Goal: Browse casually

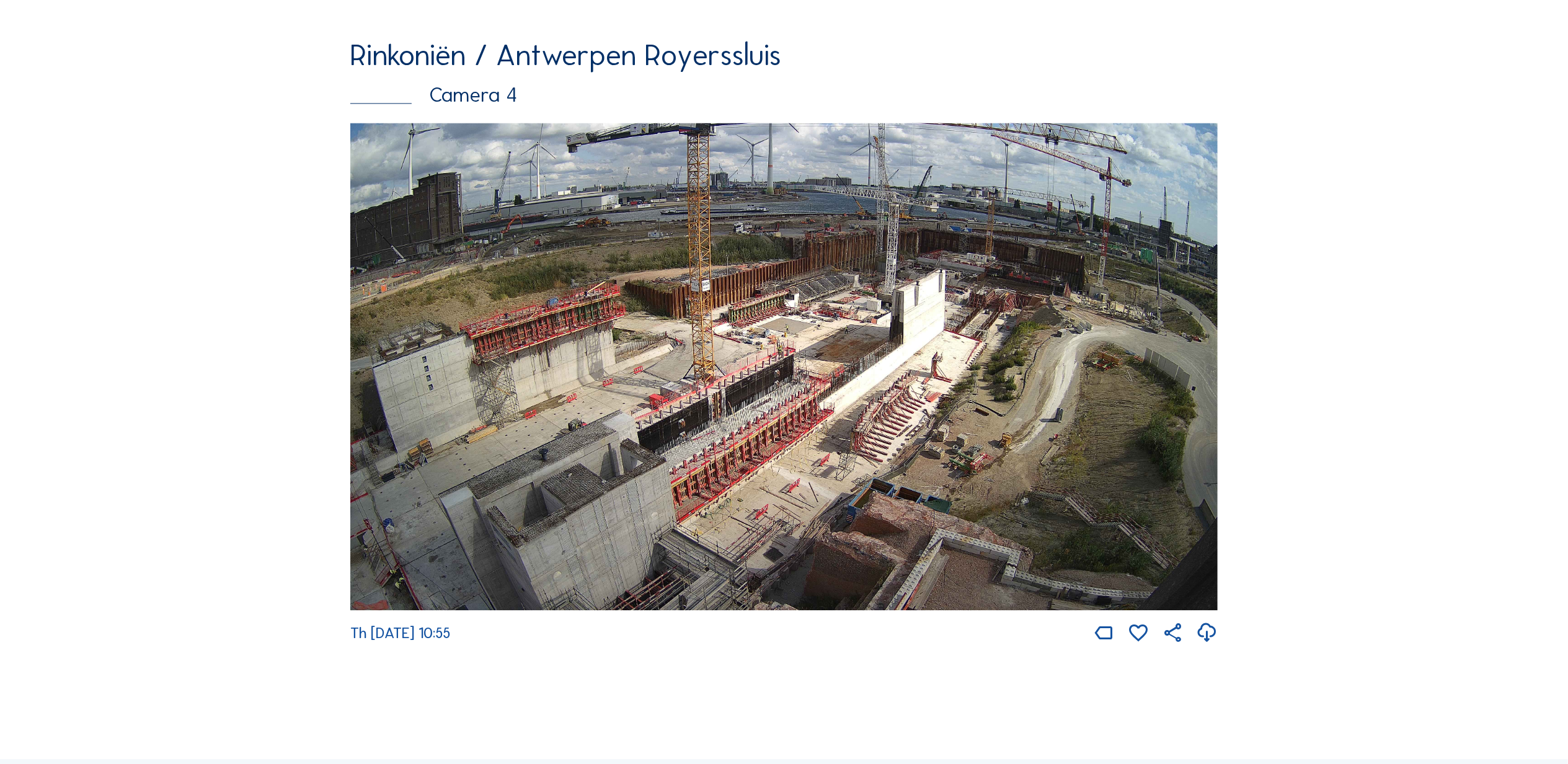
scroll to position [2786, 0]
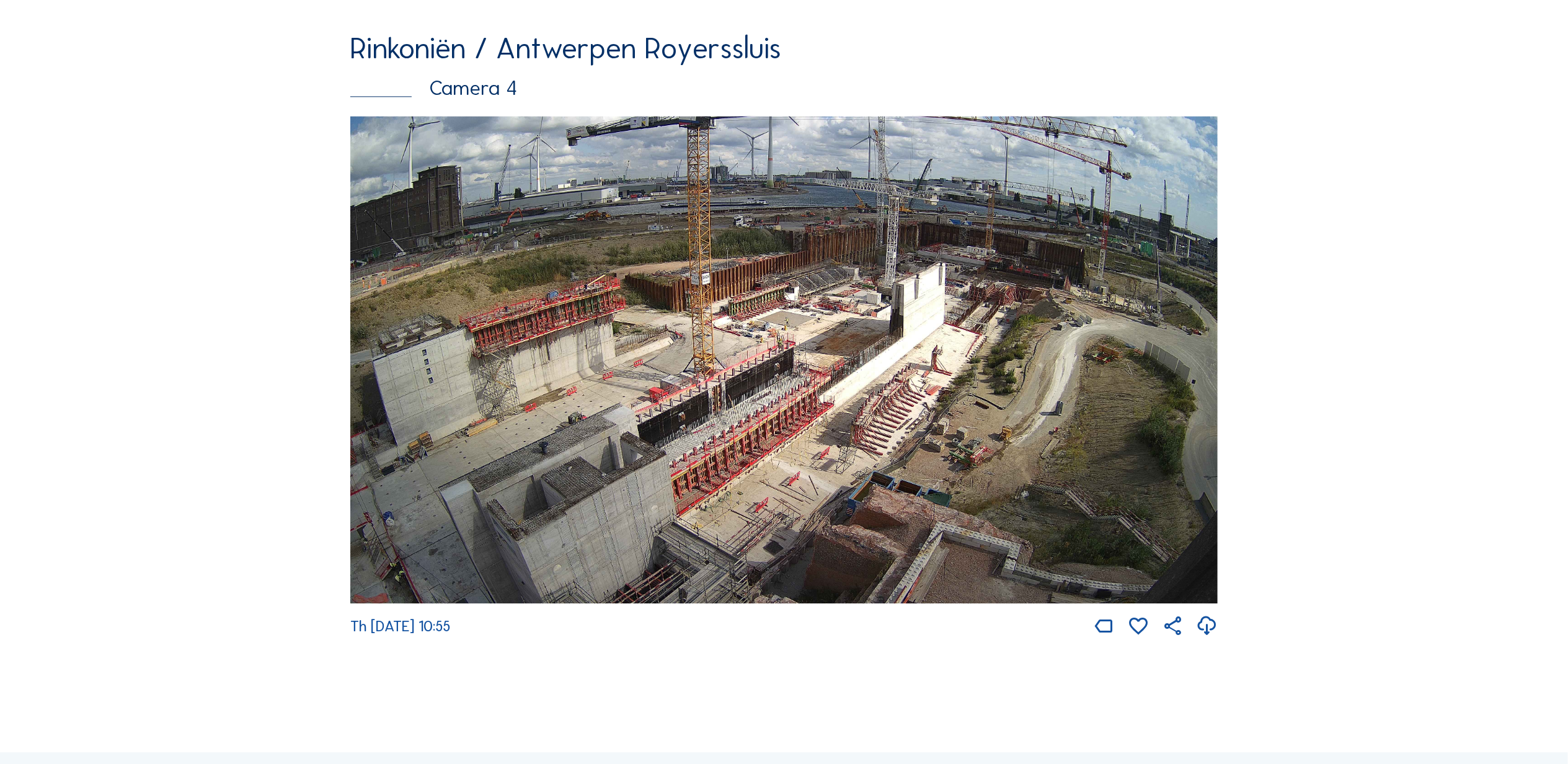
click at [953, 313] on img at bounding box center [784, 359] width 868 height 488
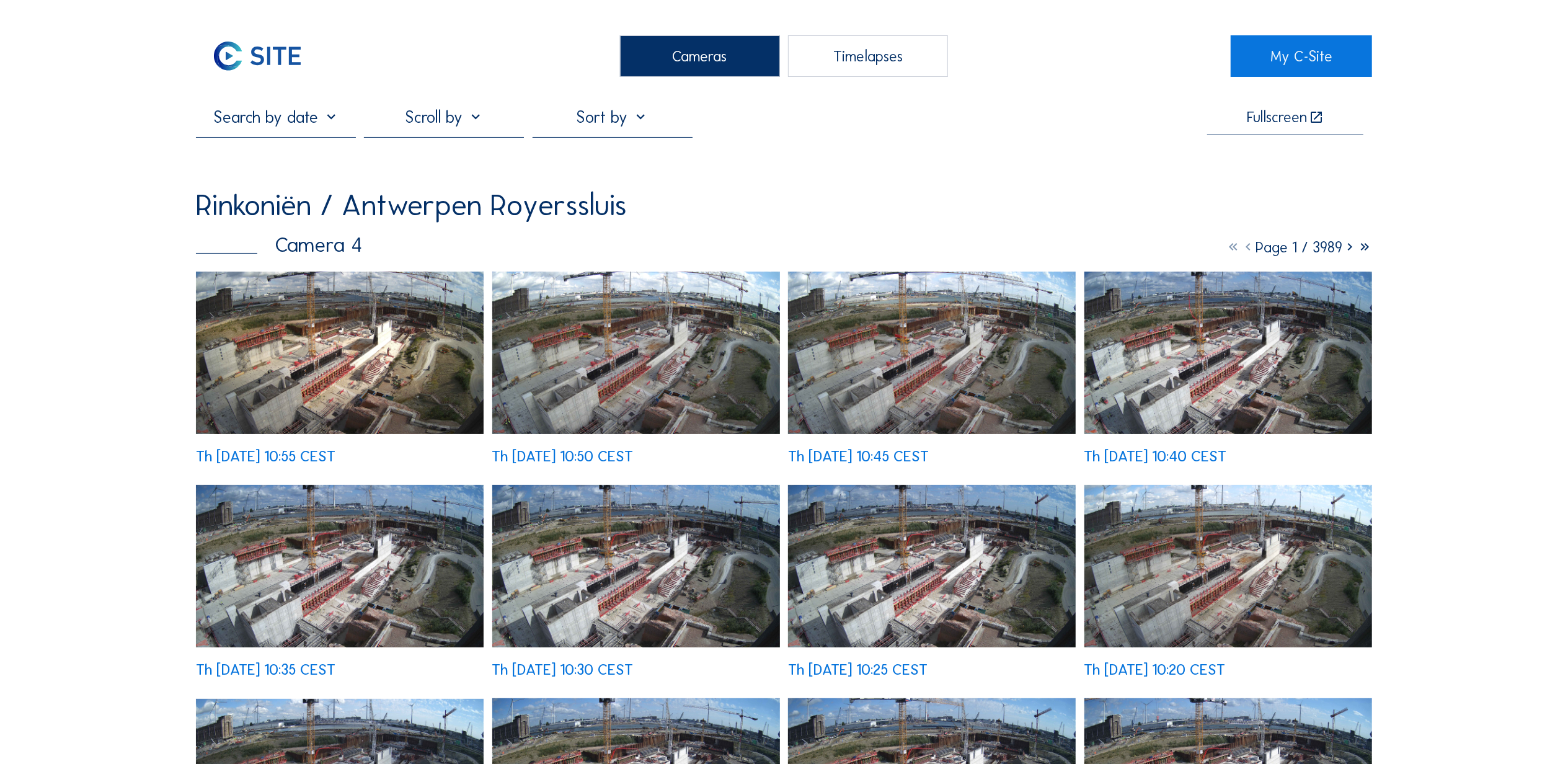
click at [425, 361] on img at bounding box center [340, 353] width 288 height 162
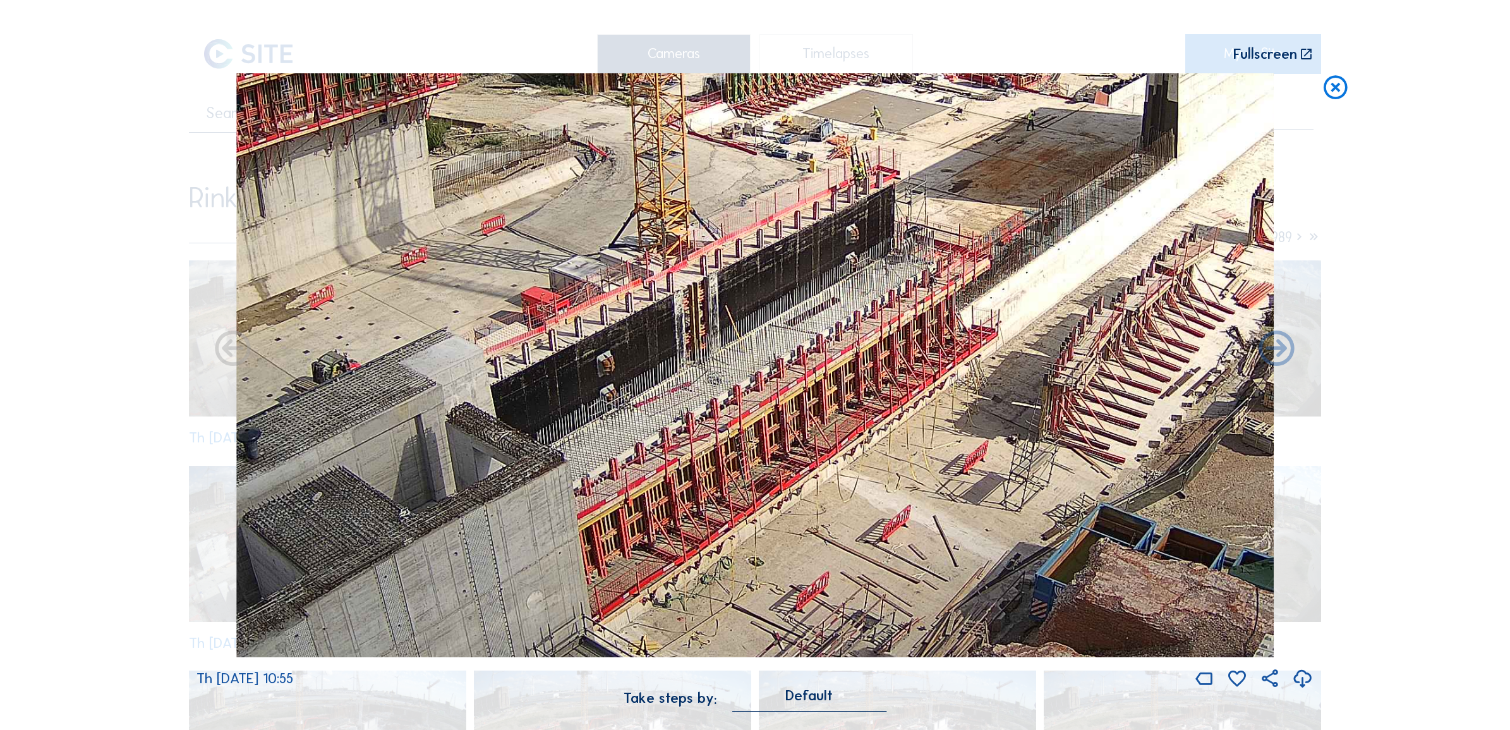
drag, startPoint x: 712, startPoint y: 454, endPoint x: 1056, endPoint y: 195, distance: 430.3
click at [1057, 195] on img at bounding box center [755, 365] width 1038 height 584
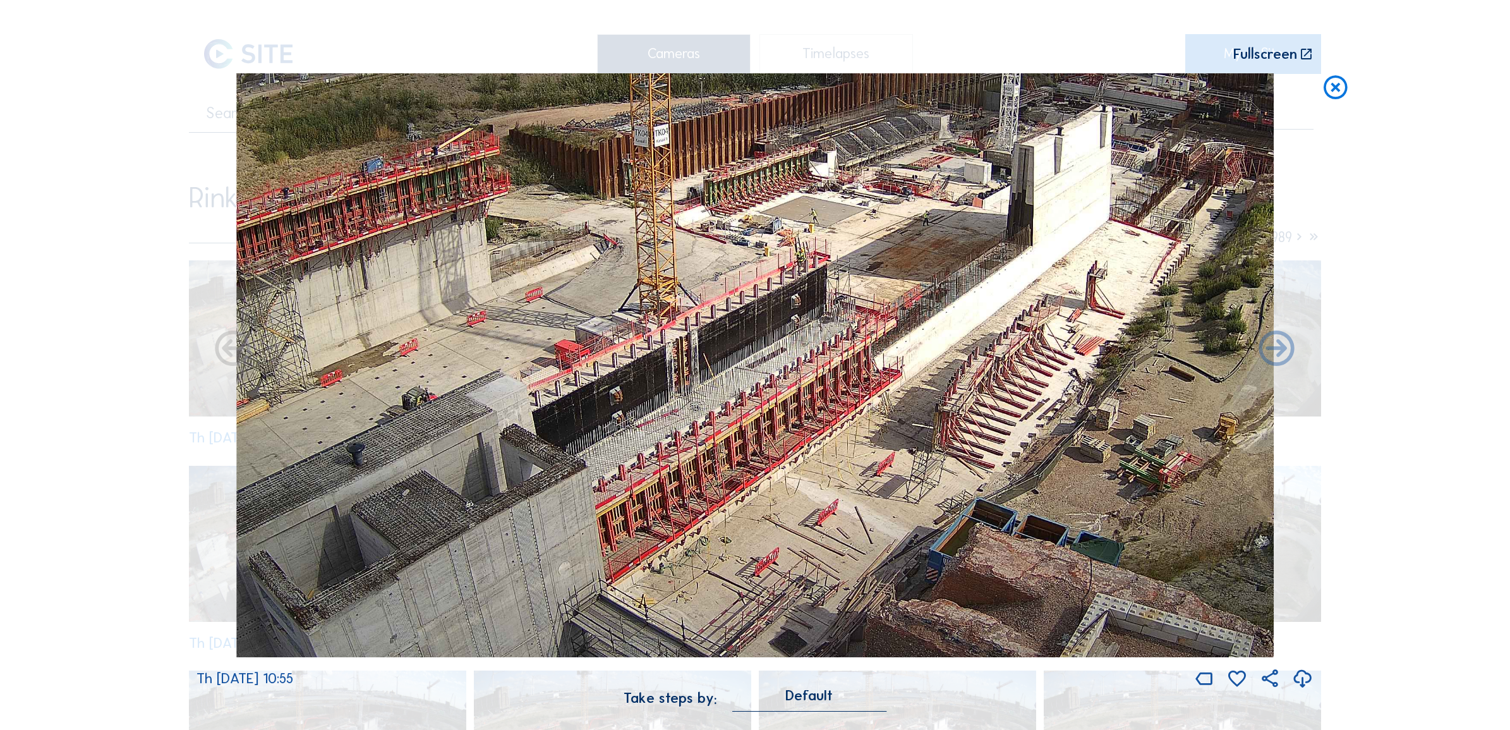
drag, startPoint x: 1048, startPoint y: 251, endPoint x: 841, endPoint y: 440, distance: 280.4
click at [838, 447] on img at bounding box center [755, 365] width 1038 height 584
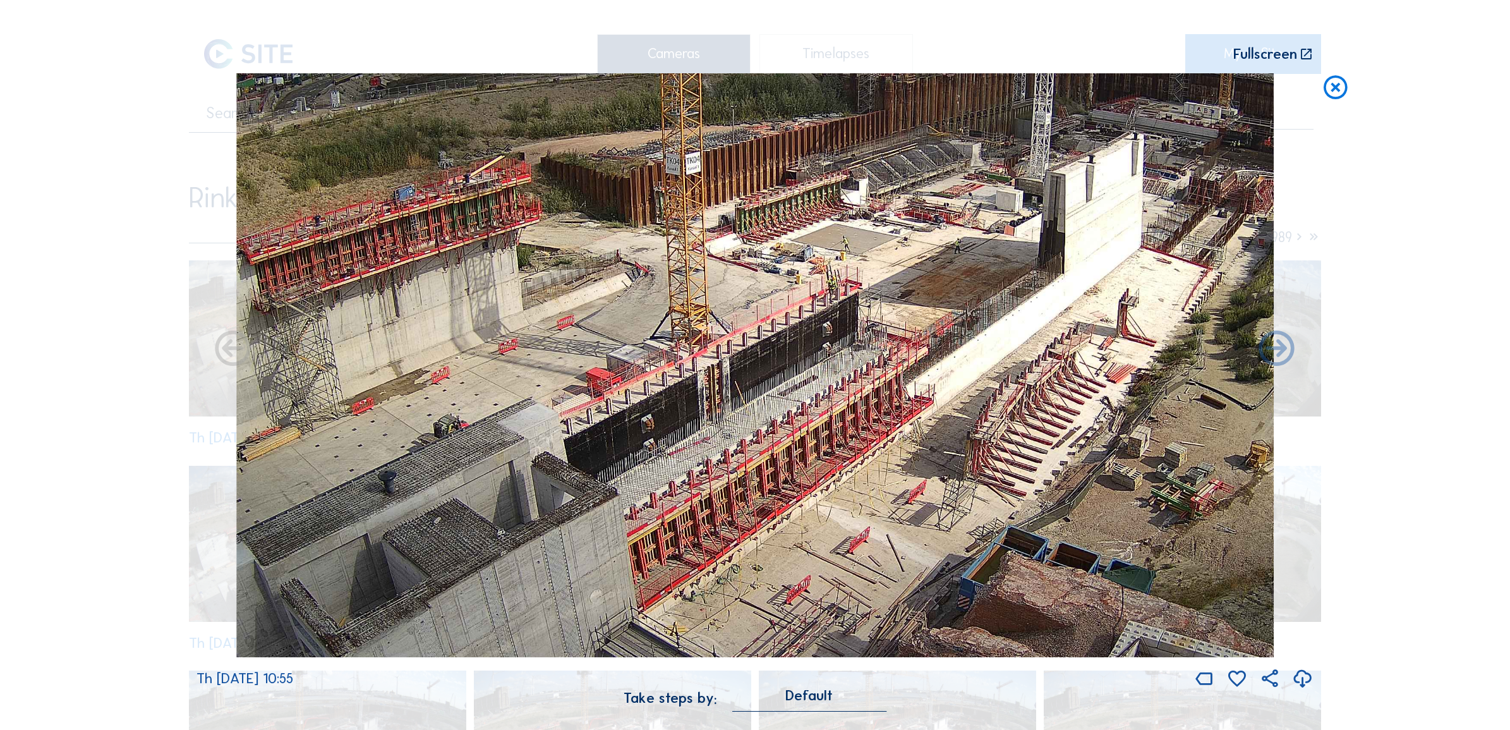
drag, startPoint x: 813, startPoint y: 406, endPoint x: 1068, endPoint y: 243, distance: 302.8
click at [1068, 243] on img at bounding box center [755, 365] width 1038 height 584
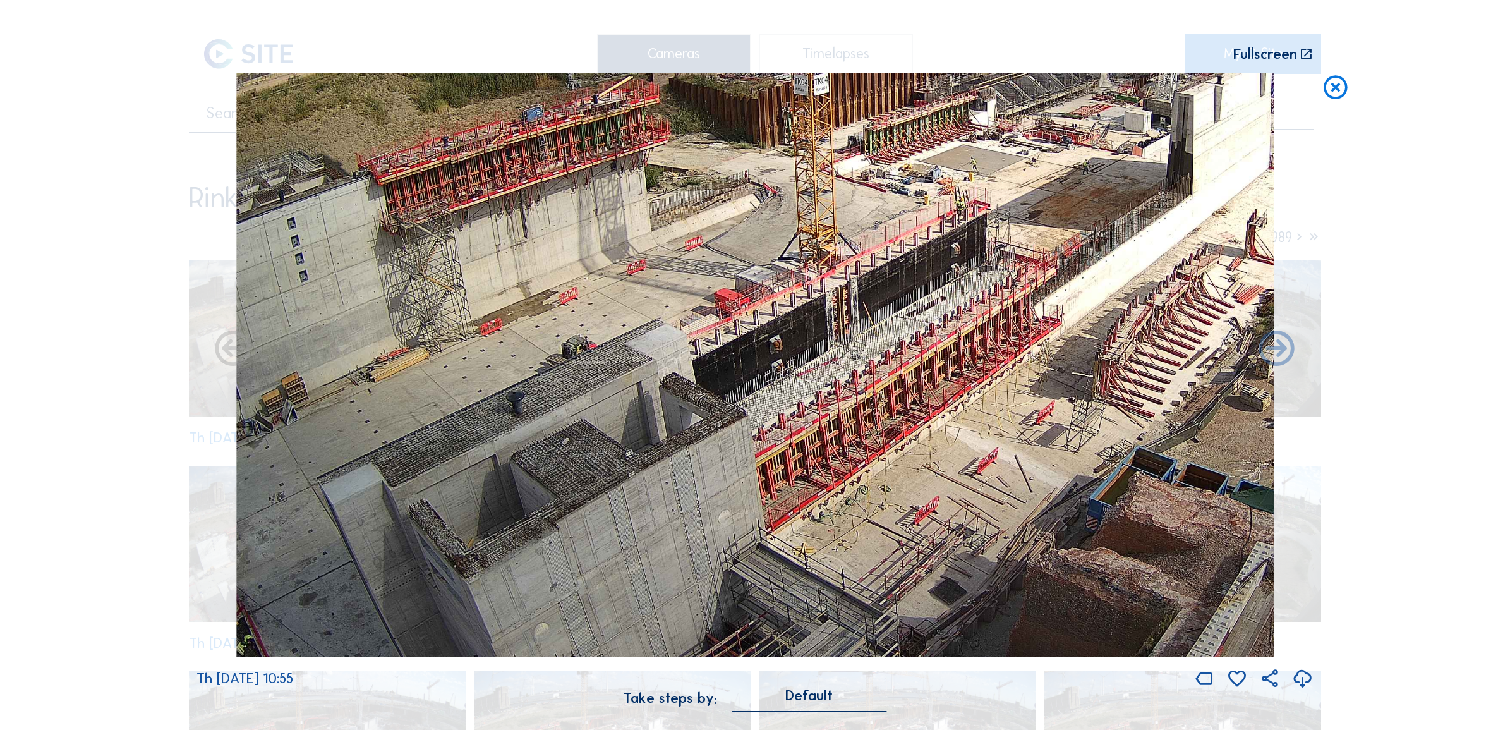
drag, startPoint x: 680, startPoint y: 446, endPoint x: 649, endPoint y: 385, distance: 67.8
click at [649, 385] on img at bounding box center [755, 365] width 1038 height 584
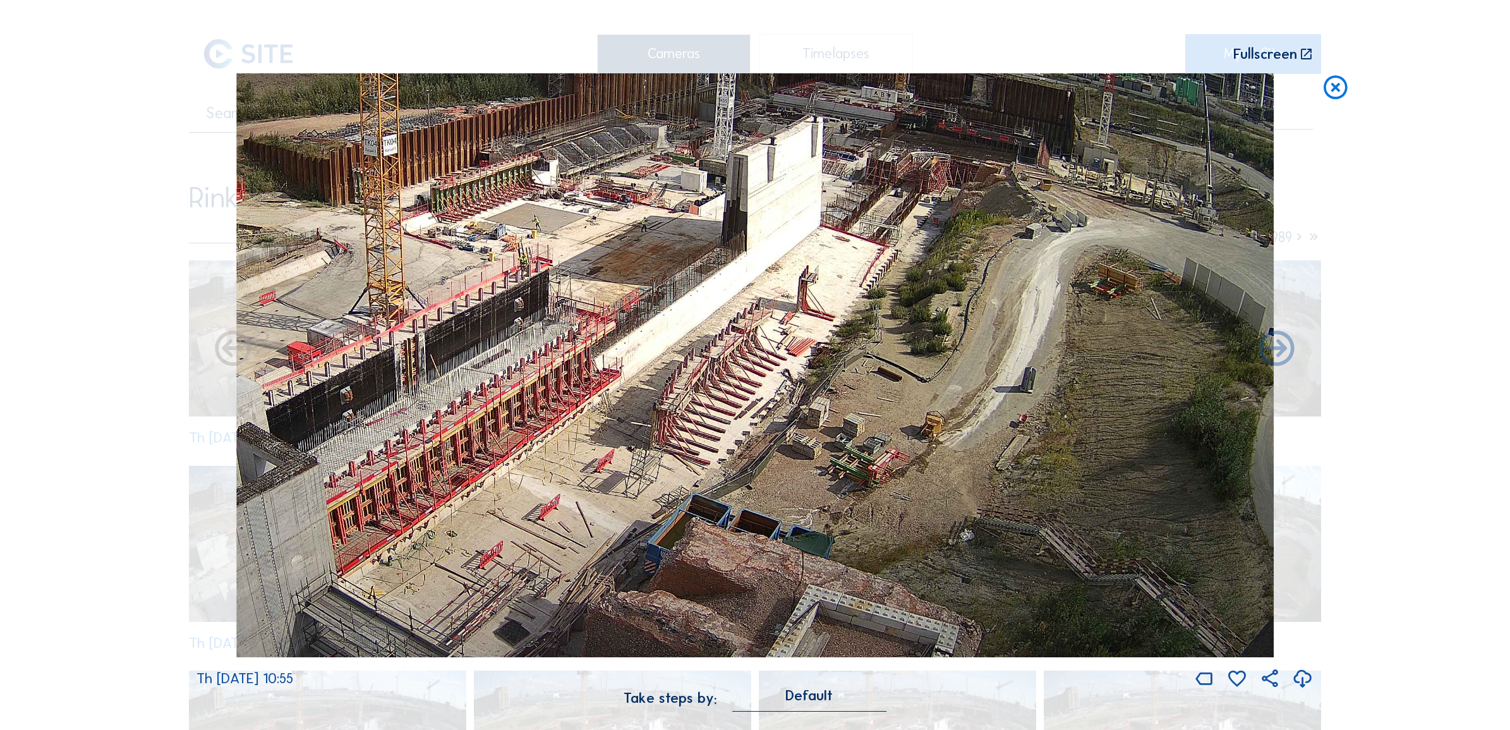
drag, startPoint x: 1137, startPoint y: 553, endPoint x: 851, endPoint y: 521, distance: 287.2
click at [851, 521] on img at bounding box center [755, 365] width 1038 height 584
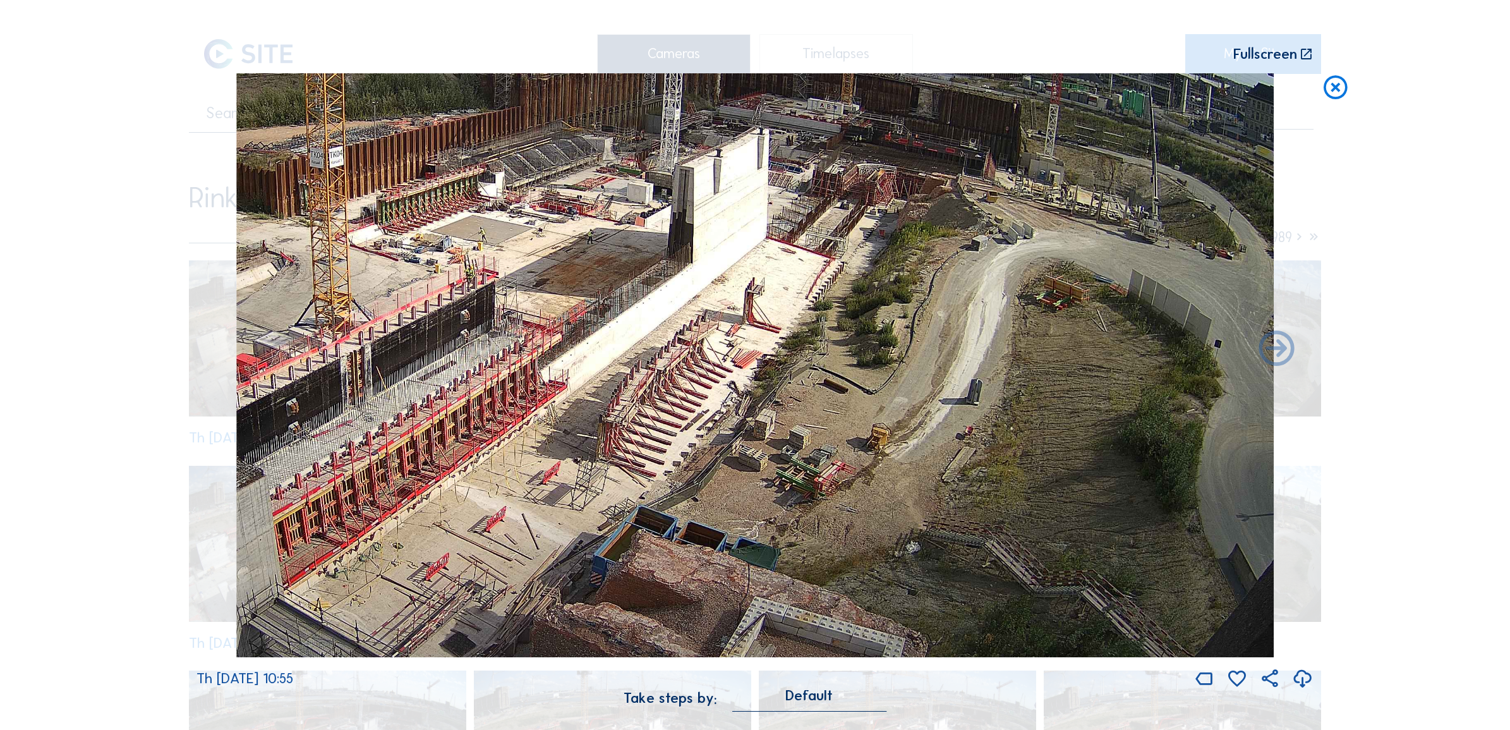
click at [1326, 92] on icon at bounding box center [1335, 87] width 28 height 29
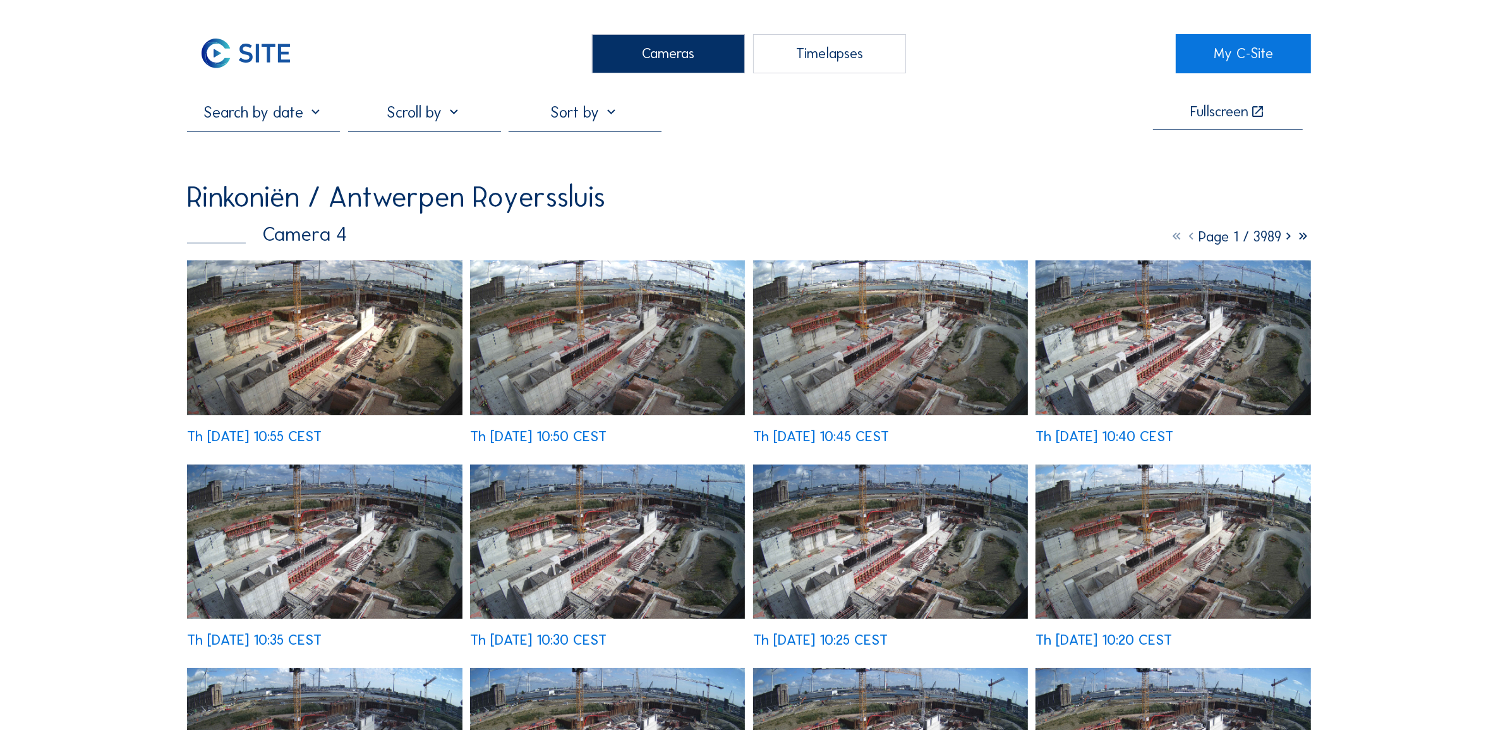
click at [654, 71] on div "Cameras" at bounding box center [668, 53] width 153 height 39
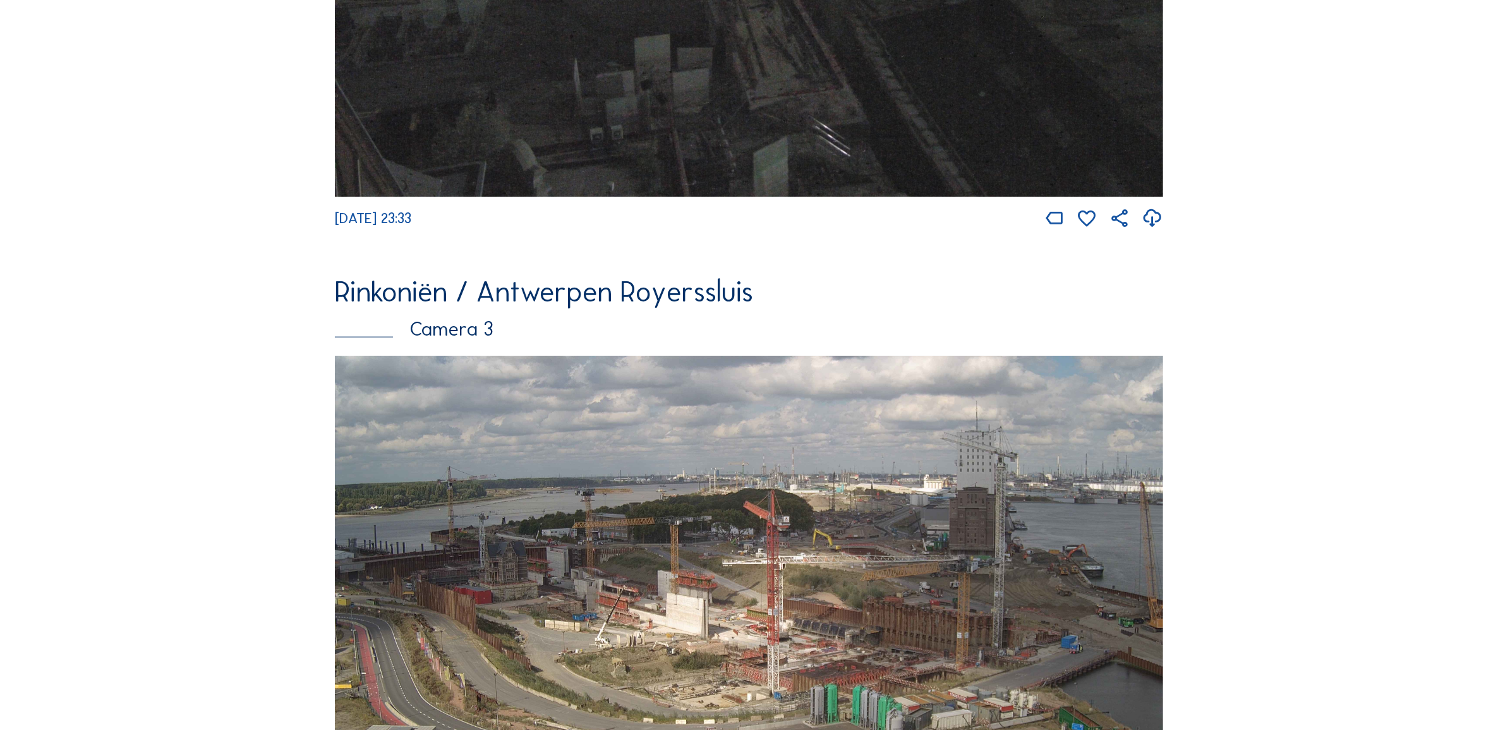
scroll to position [2079, 0]
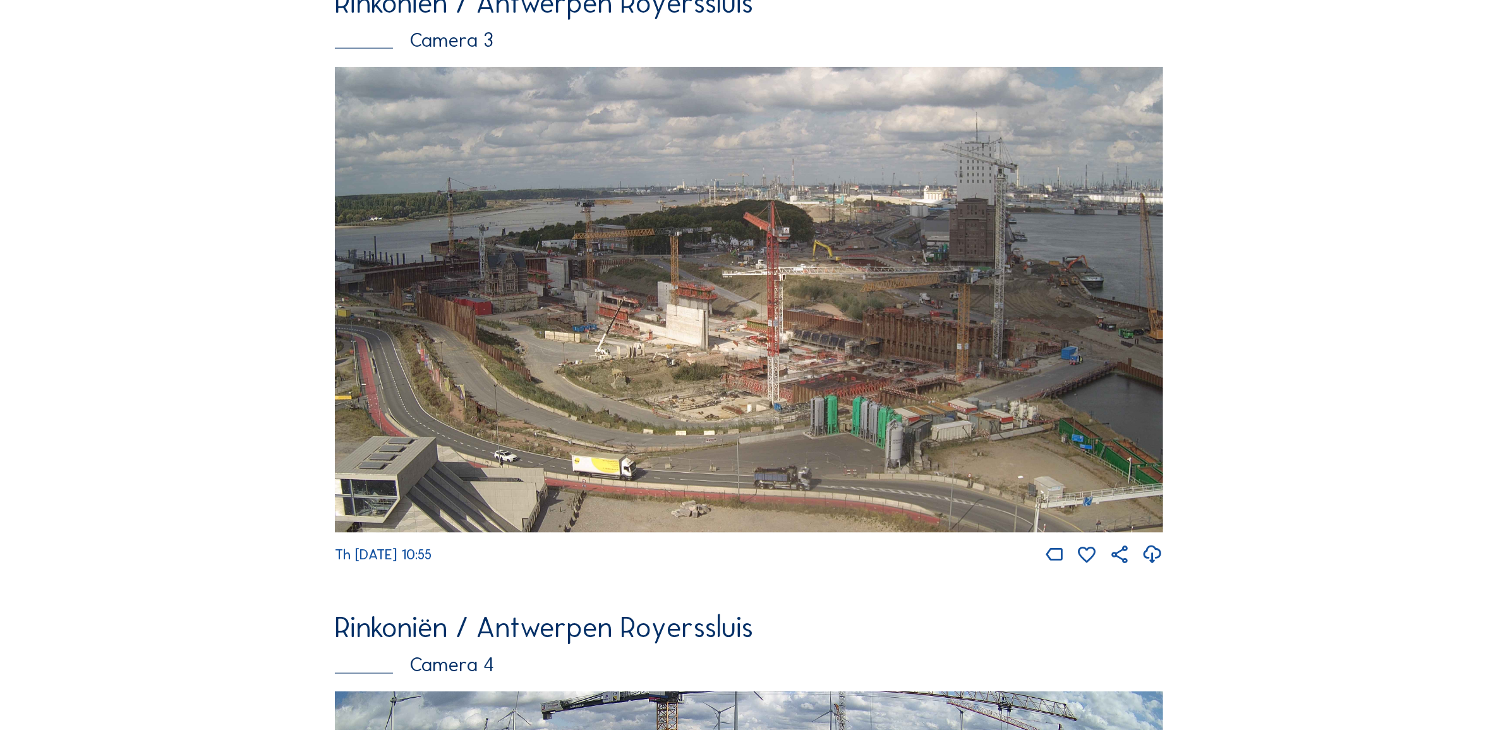
click at [462, 308] on img at bounding box center [749, 300] width 828 height 466
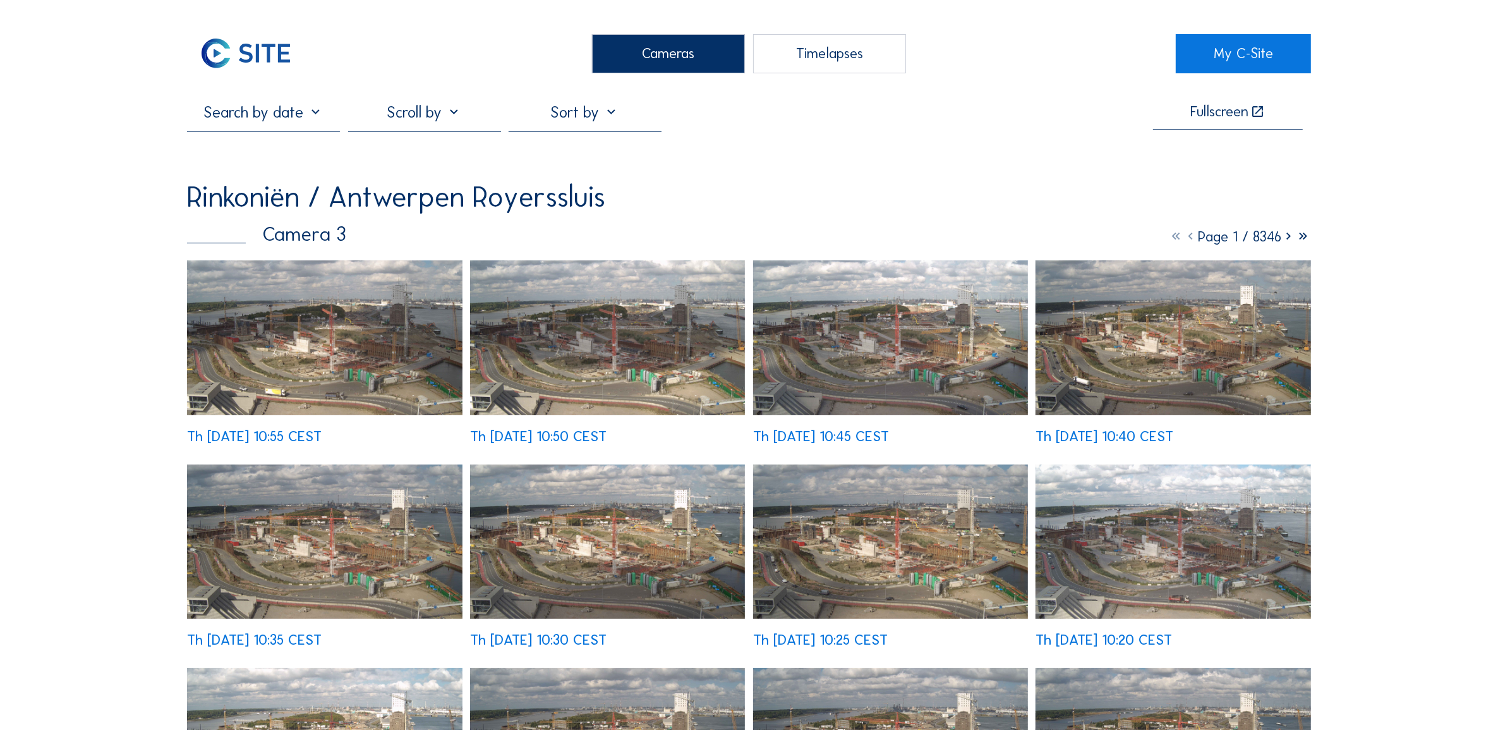
click at [292, 342] on img at bounding box center [324, 337] width 275 height 155
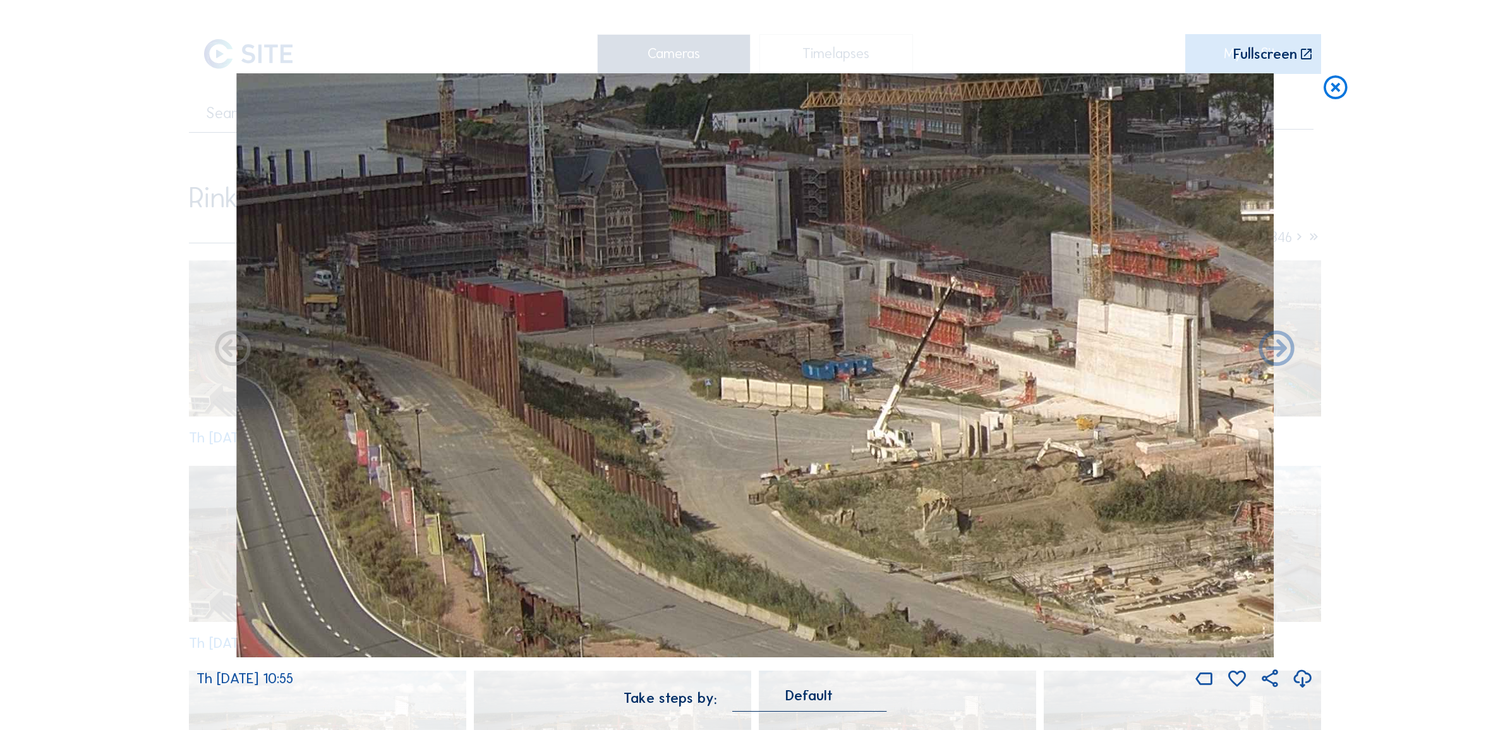
click at [1330, 90] on icon at bounding box center [1335, 87] width 28 height 29
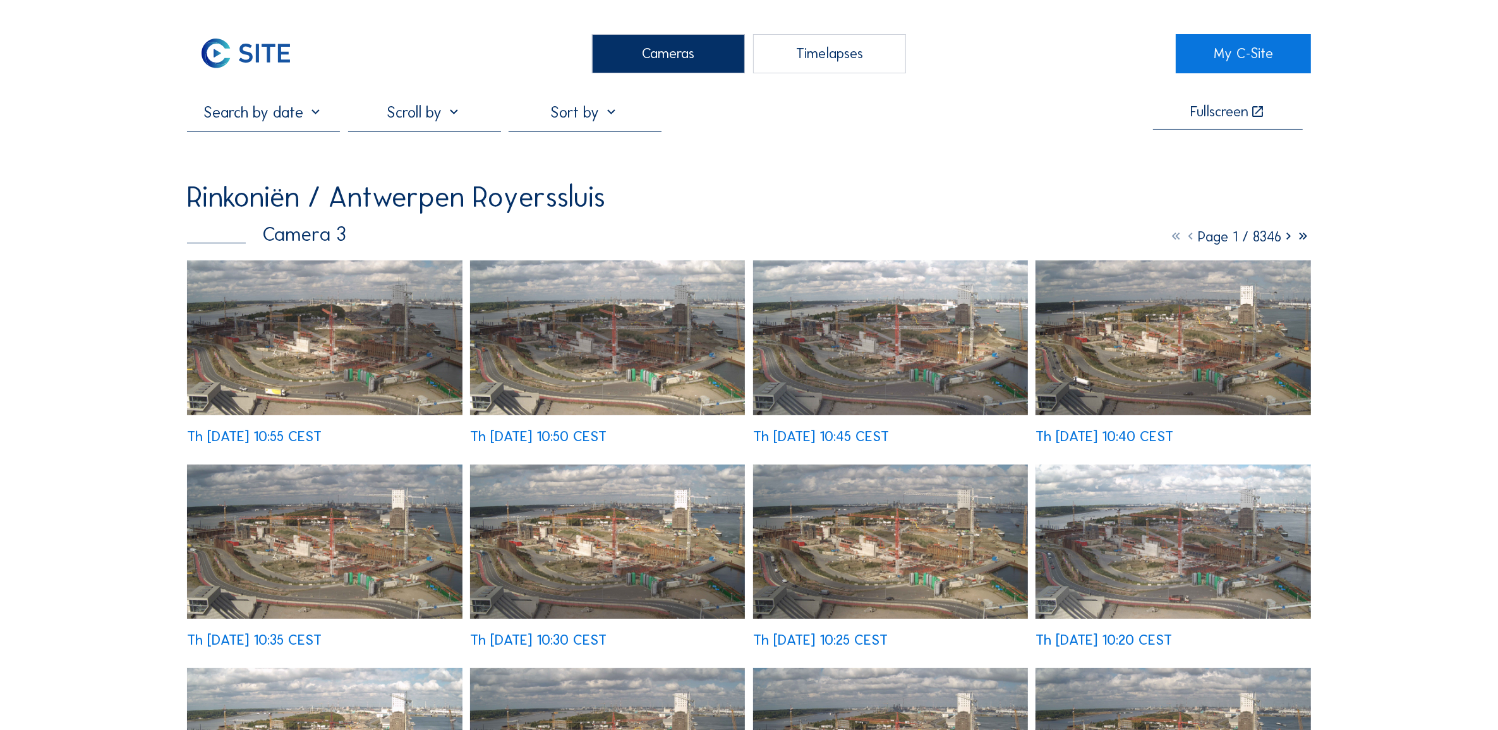
click at [712, 39] on div "Cameras" at bounding box center [668, 53] width 153 height 39
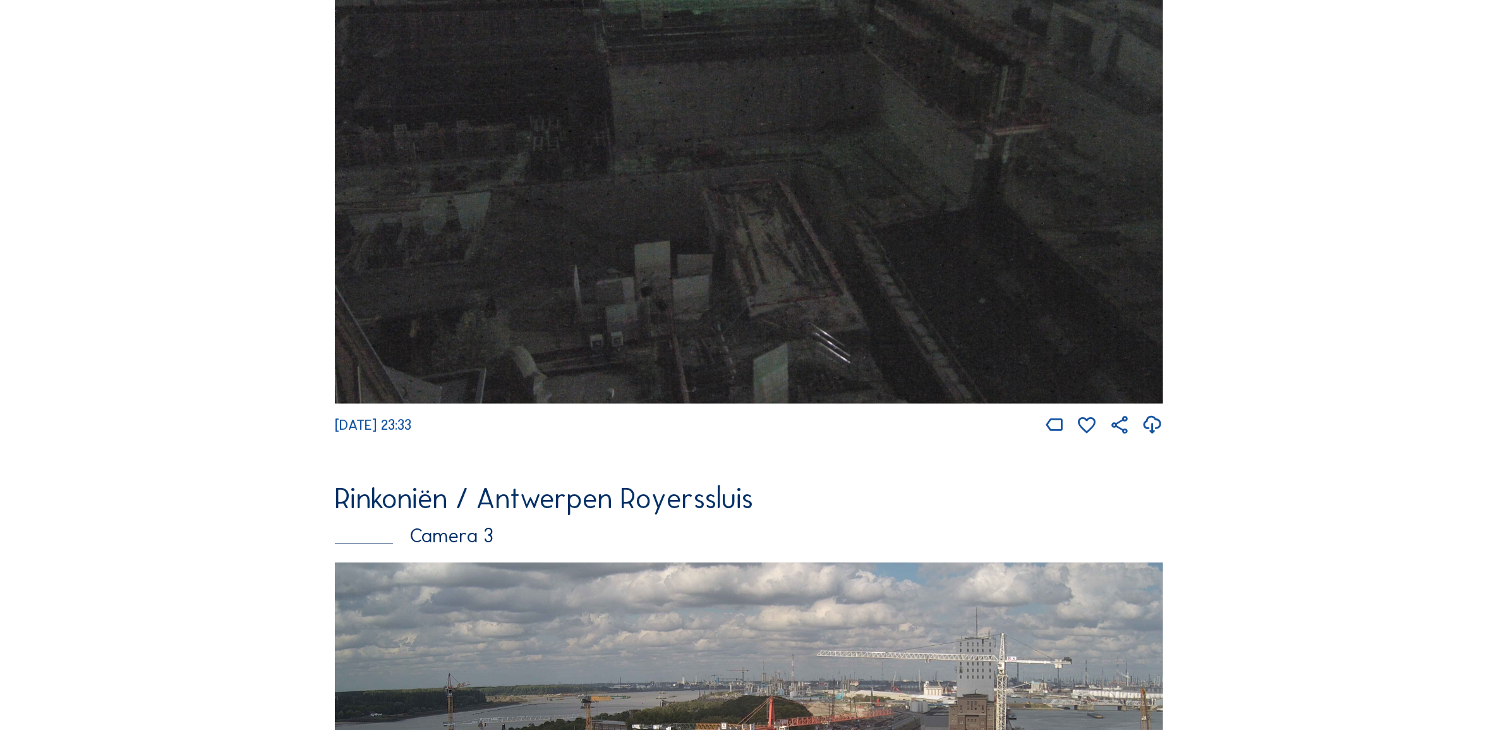
scroll to position [2517, 0]
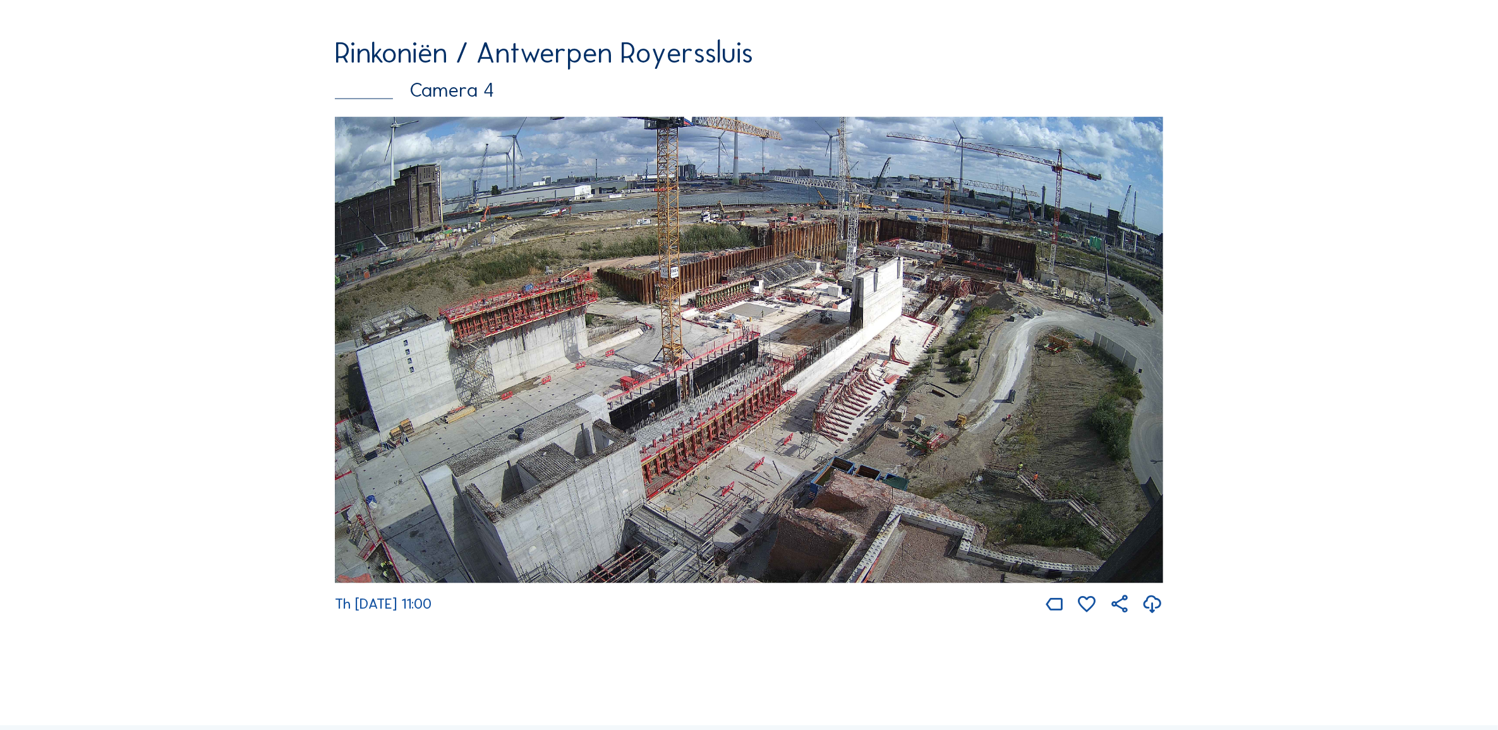
click at [812, 416] on img at bounding box center [749, 350] width 828 height 466
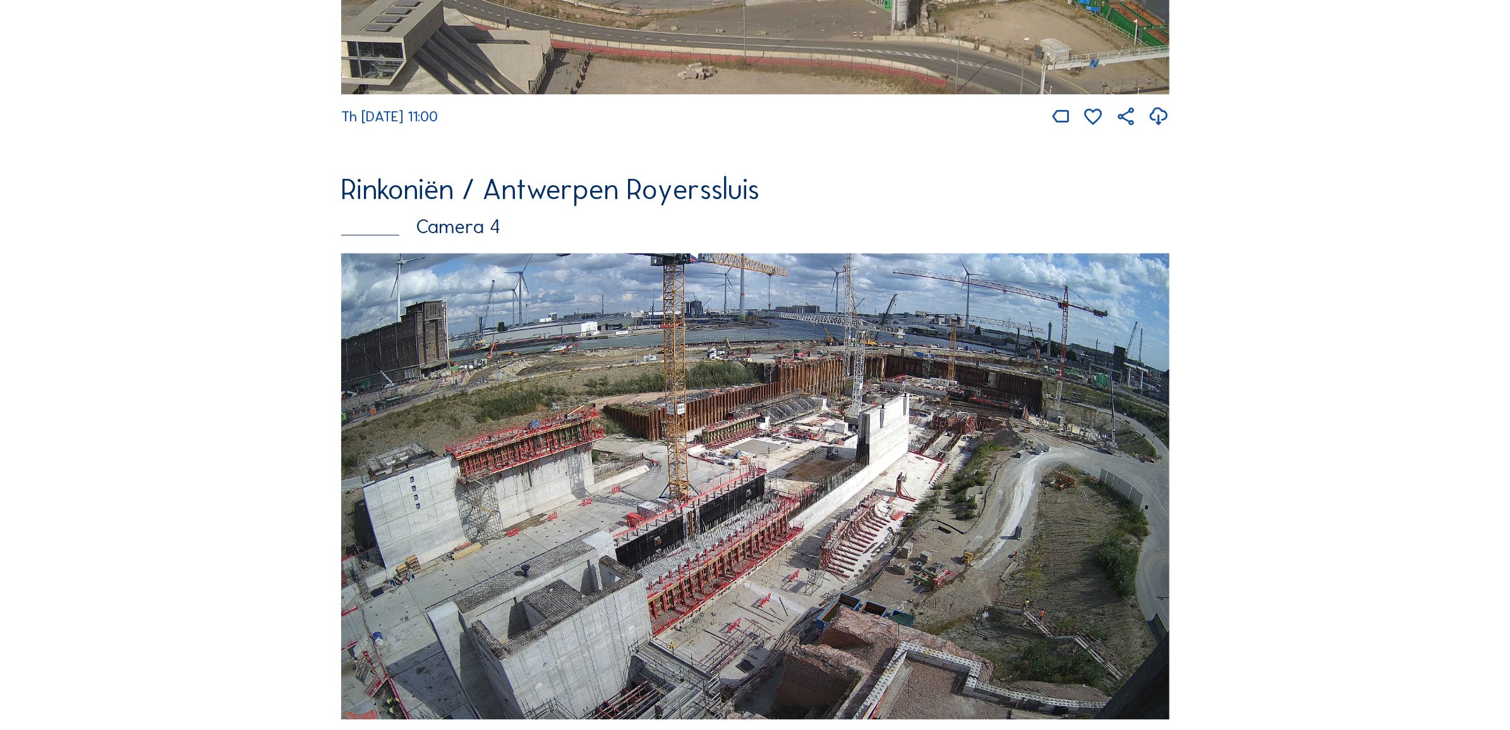
scroll to position [0, 0]
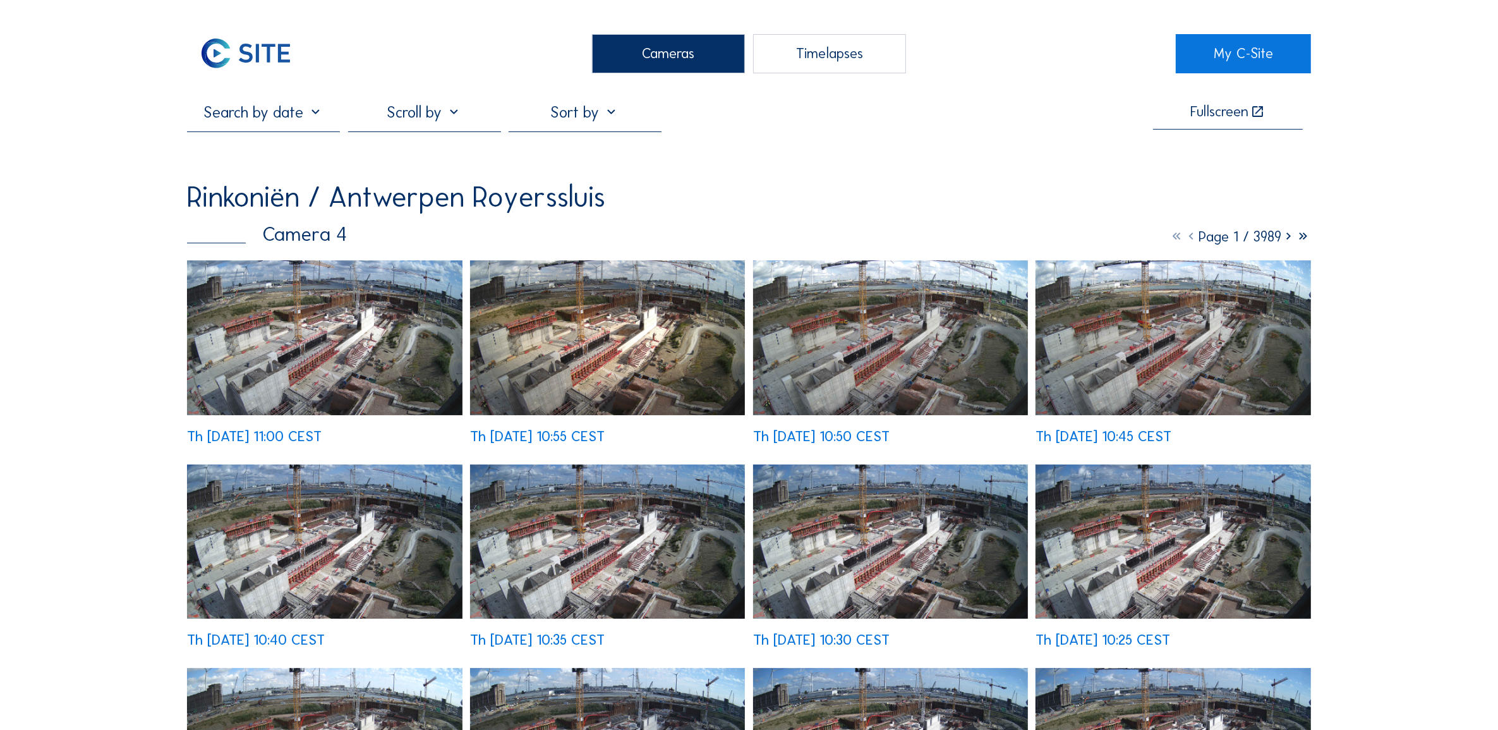
click at [287, 330] on img at bounding box center [324, 337] width 275 height 155
